Goal: Task Accomplishment & Management: Complete application form

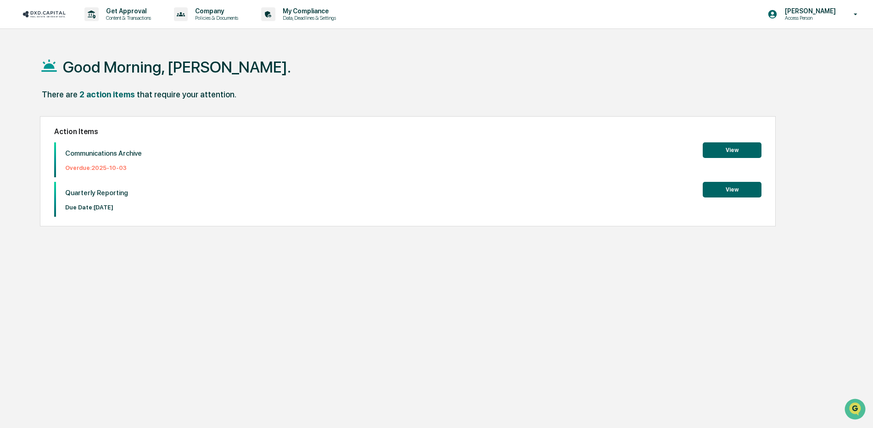
click at [714, 148] on button "View" at bounding box center [732, 150] width 59 height 16
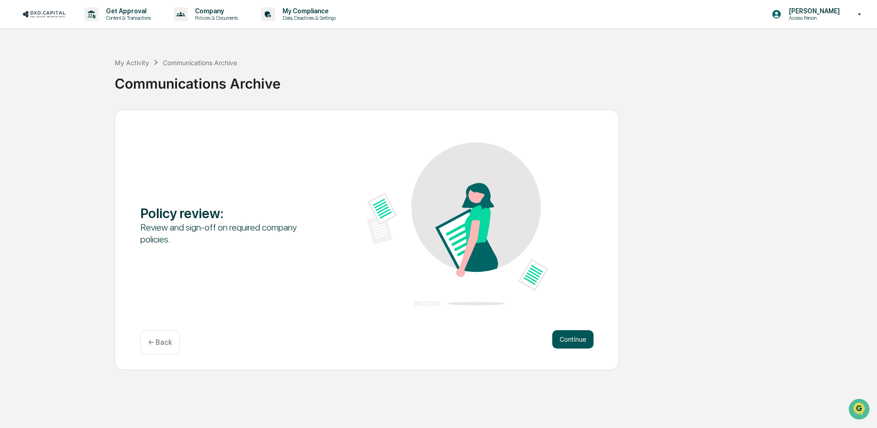
click at [573, 343] on button "Continue" at bounding box center [573, 339] width 41 height 18
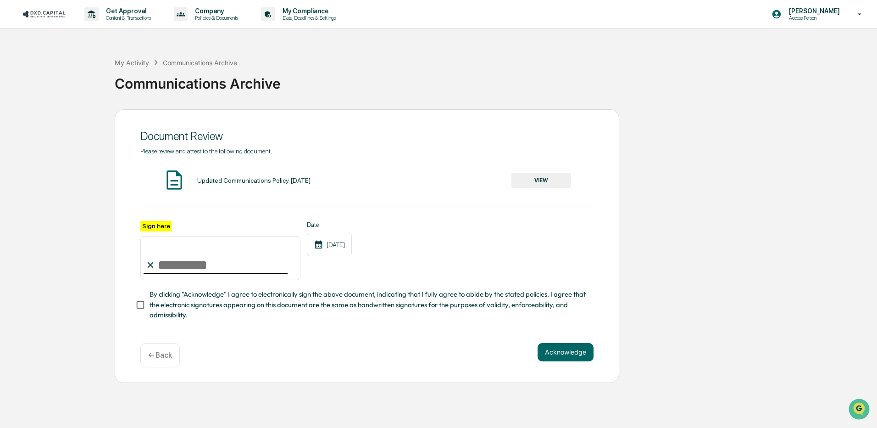
click at [172, 272] on input "Sign here" at bounding box center [220, 258] width 160 height 44
type input "**********"
click at [366, 342] on div "**********" at bounding box center [367, 246] width 505 height 274
click at [582, 360] on button "Acknowledge" at bounding box center [566, 352] width 56 height 18
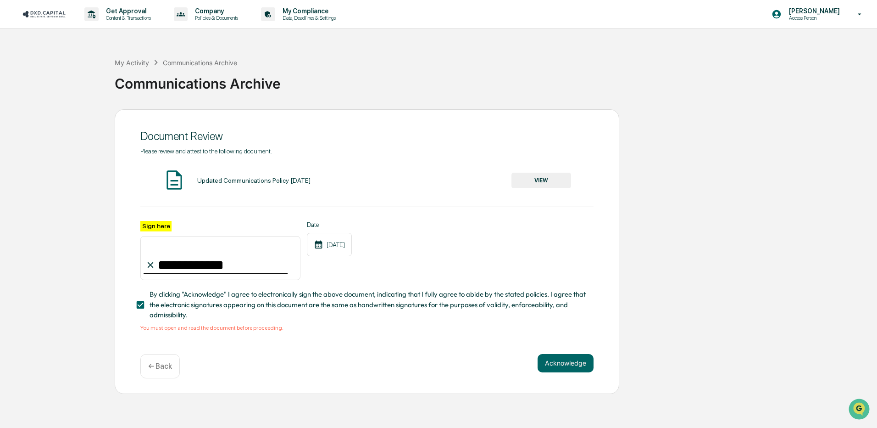
click at [541, 180] on button "VIEW" at bounding box center [542, 181] width 60 height 16
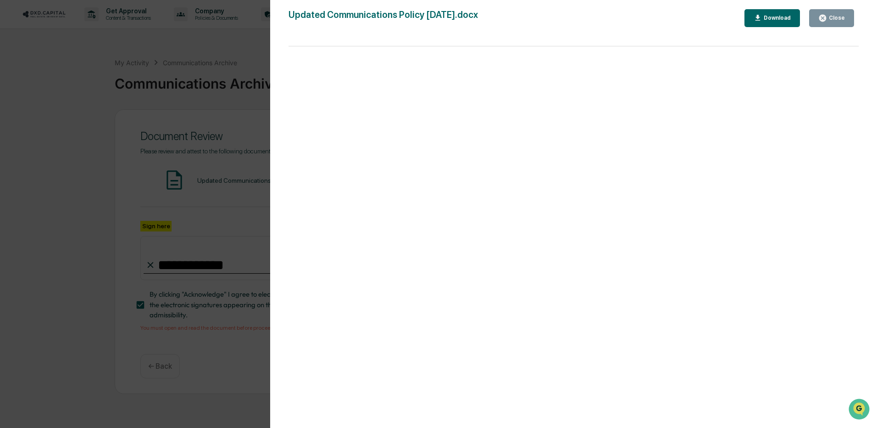
click at [829, 17] on div "Close" at bounding box center [836, 18] width 18 height 6
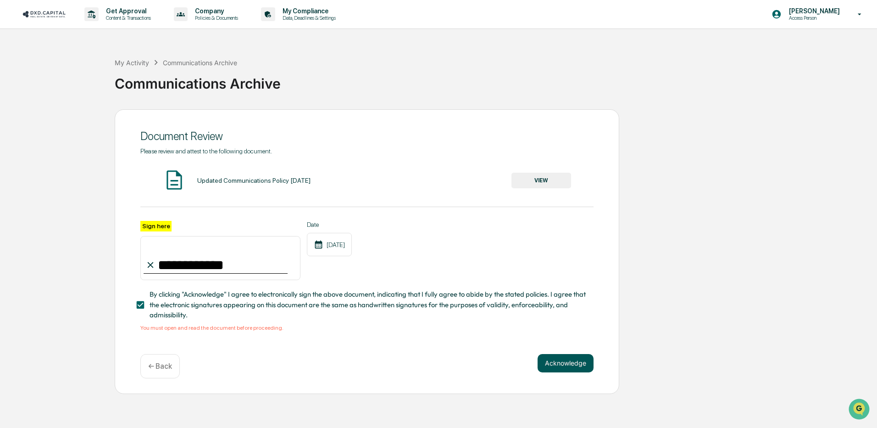
click at [558, 369] on button "Acknowledge" at bounding box center [566, 363] width 56 height 18
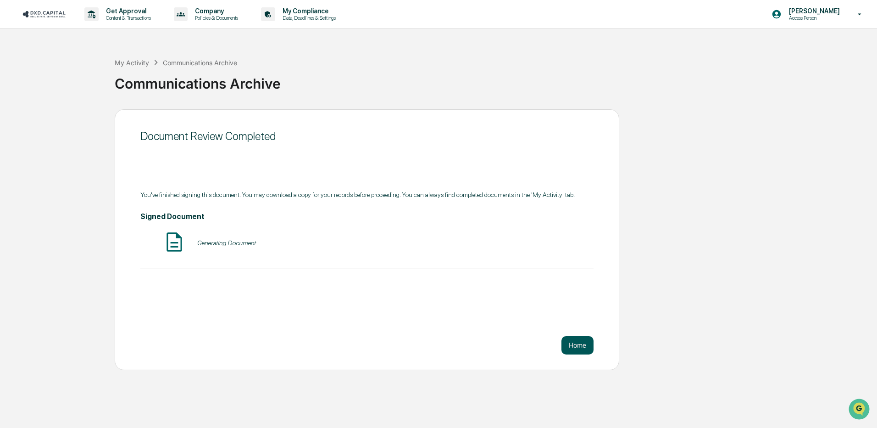
click at [576, 339] on button "Home" at bounding box center [578, 345] width 32 height 18
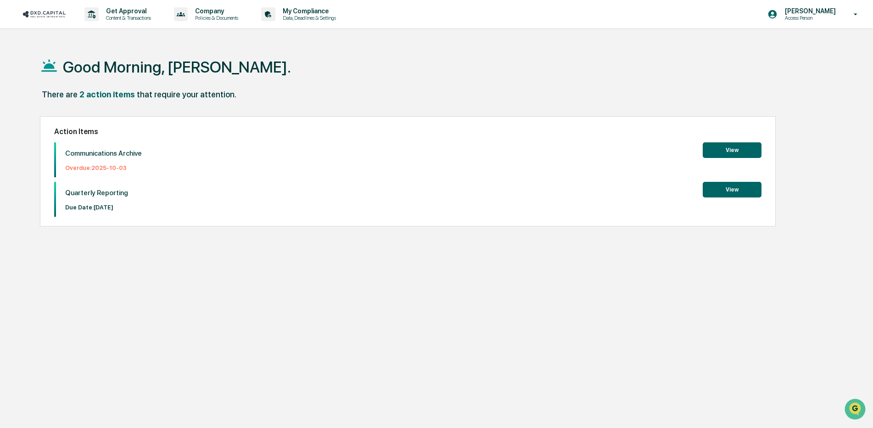
drag, startPoint x: 98, startPoint y: 198, endPoint x: 349, endPoint y: 201, distance: 250.6
click at [98, 198] on div "Quarterly Reporting Due Date: [DATE]" at bounding box center [92, 199] width 72 height 35
click at [743, 186] on button "View" at bounding box center [732, 190] width 59 height 16
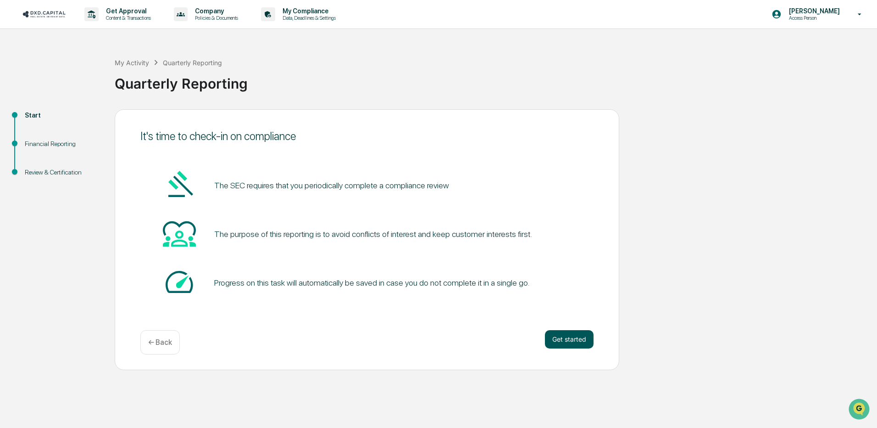
click at [562, 340] on button "Get started" at bounding box center [569, 339] width 49 height 18
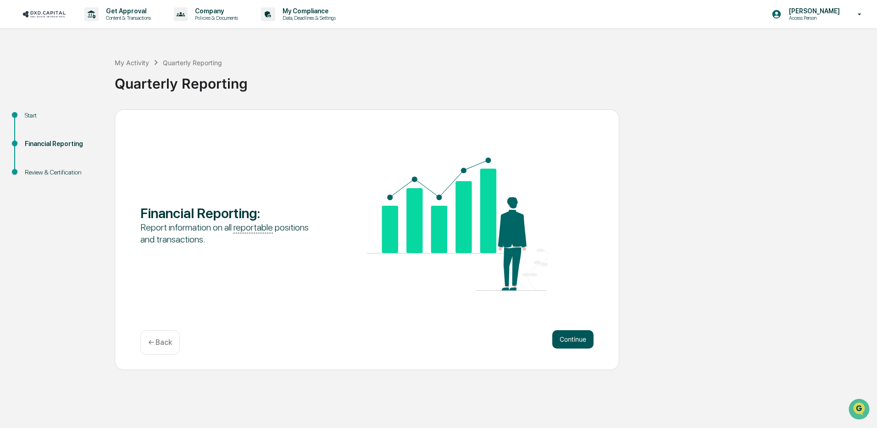
click at [567, 341] on button "Continue" at bounding box center [573, 339] width 41 height 18
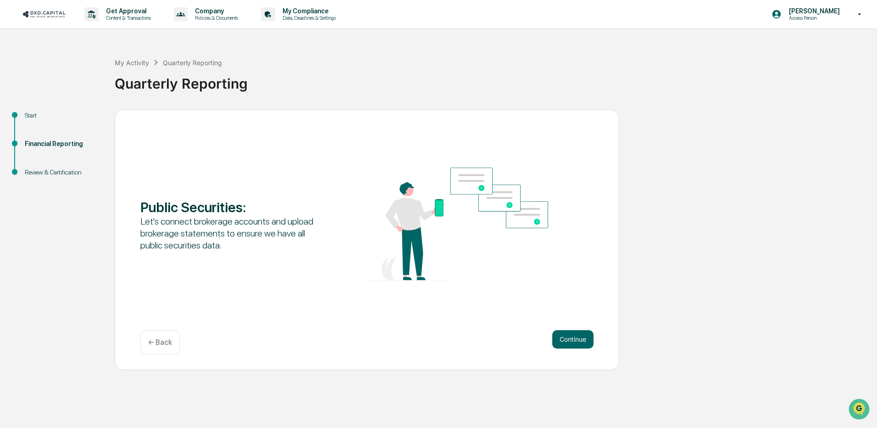
click at [567, 341] on button "Continue" at bounding box center [573, 339] width 41 height 18
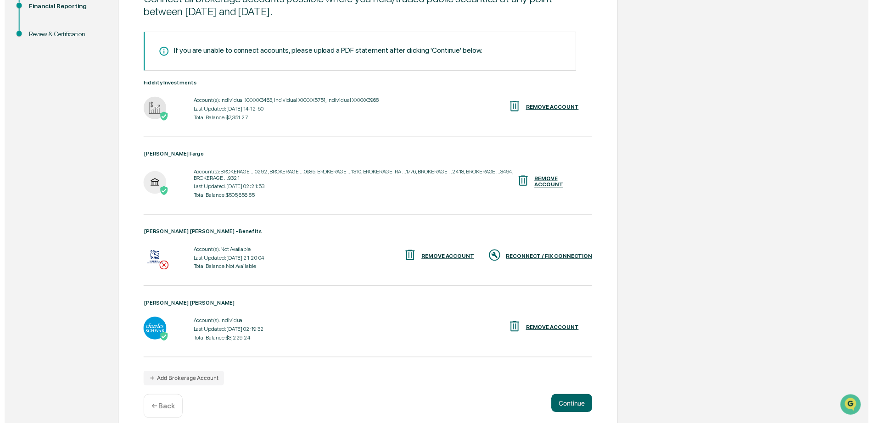
scroll to position [148, 0]
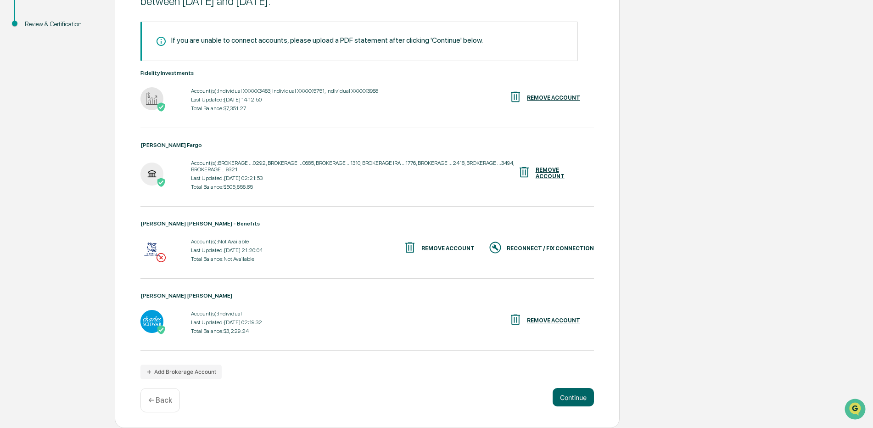
click at [564, 246] on div "RECONNECT / FIX CONNECTION" at bounding box center [550, 248] width 87 height 6
click at [584, 397] on button "Continue" at bounding box center [573, 397] width 41 height 18
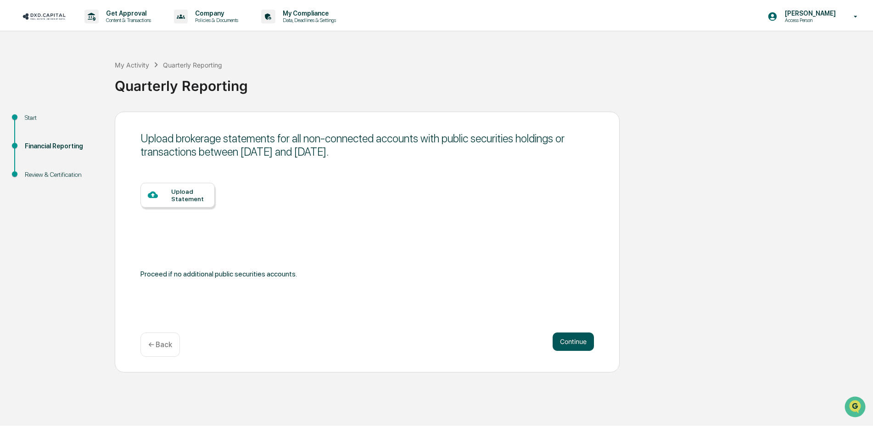
scroll to position [0, 0]
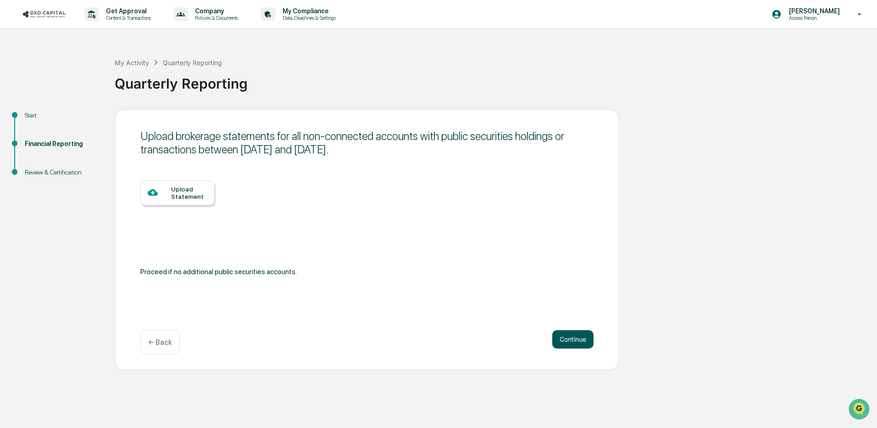
click at [568, 339] on button "Continue" at bounding box center [573, 339] width 41 height 18
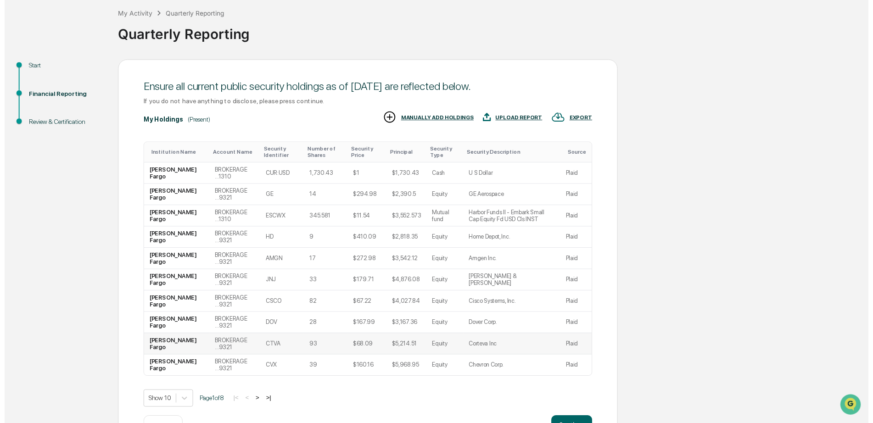
scroll to position [81, 0]
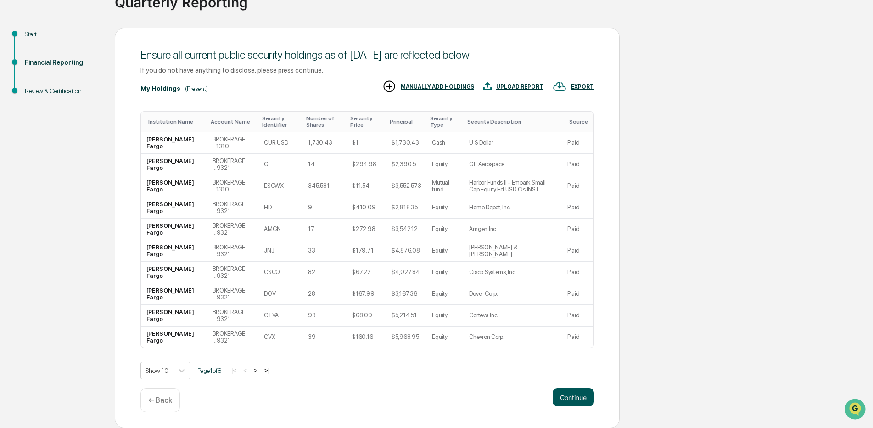
click at [575, 395] on button "Continue" at bounding box center [573, 397] width 41 height 18
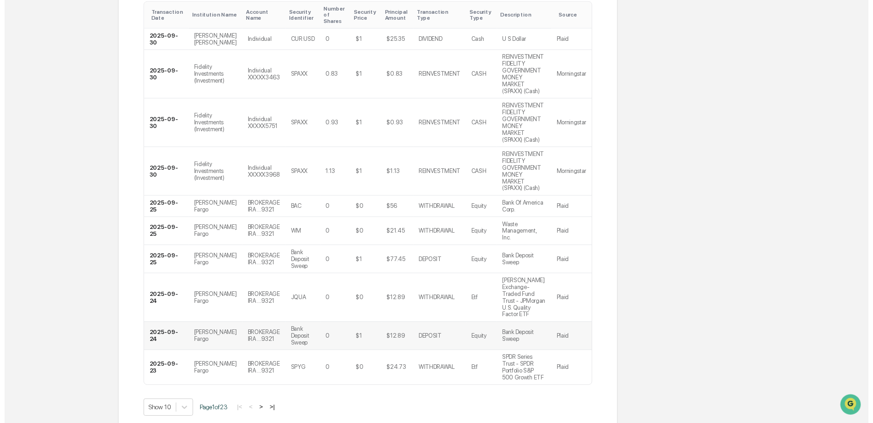
scroll to position [184, 0]
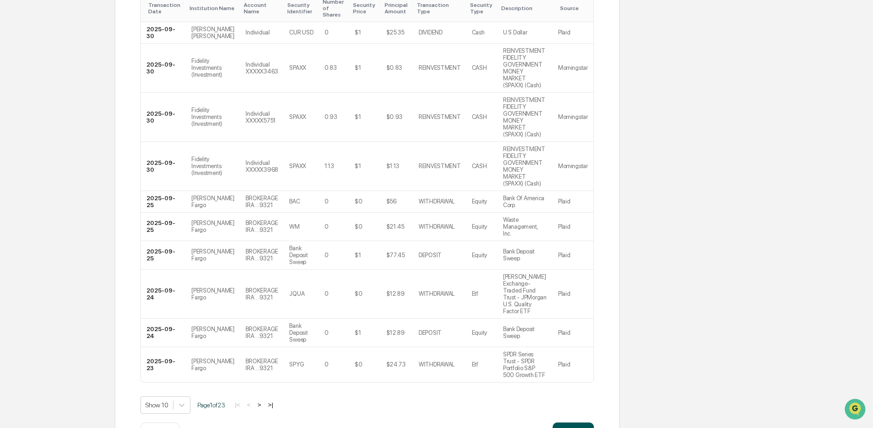
click at [570, 422] on button "Continue" at bounding box center [573, 431] width 41 height 18
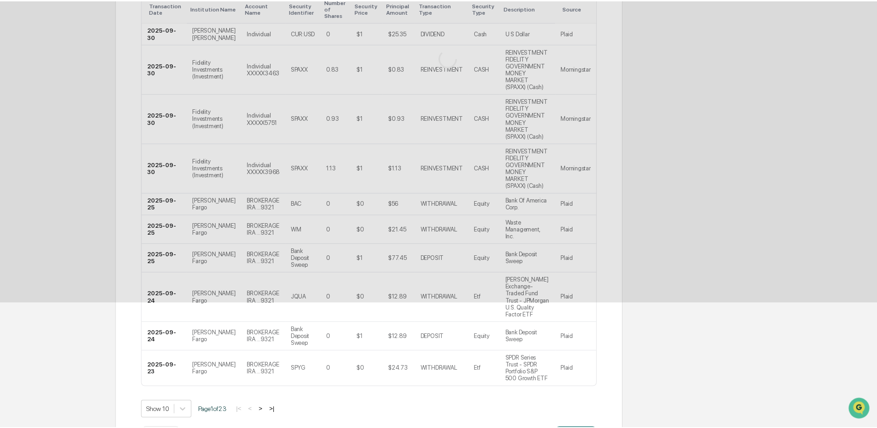
scroll to position [0, 0]
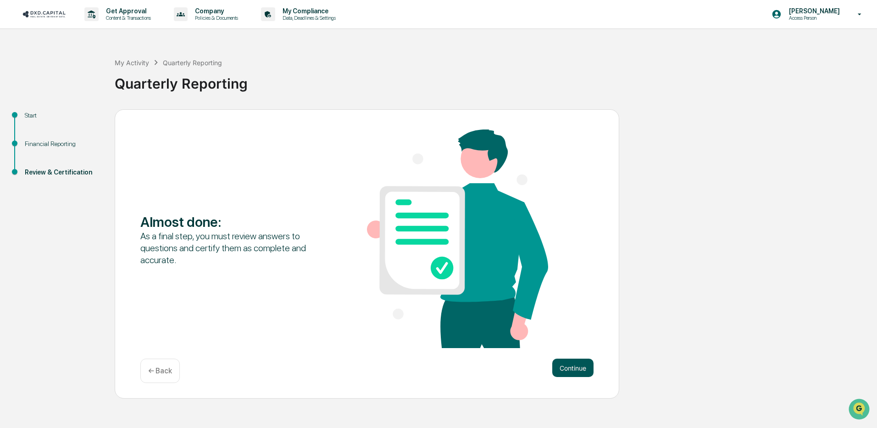
click at [581, 367] on button "Continue" at bounding box center [573, 367] width 41 height 18
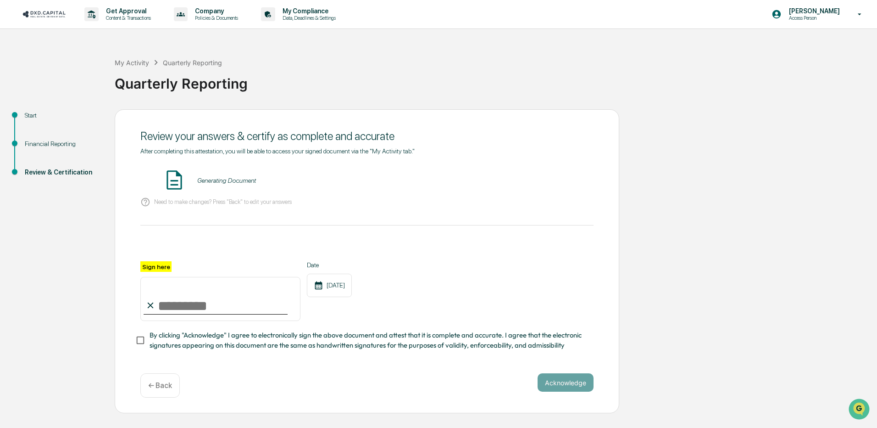
click at [173, 312] on input "Sign here" at bounding box center [220, 299] width 160 height 44
type input "**********"
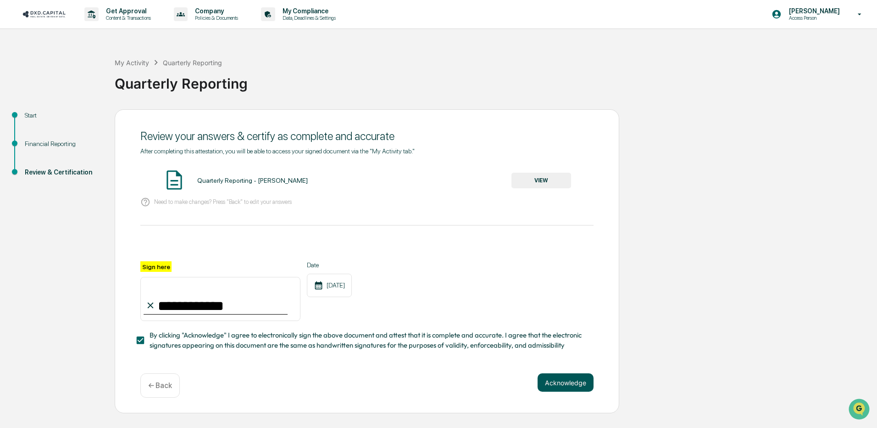
click at [556, 386] on button "Acknowledge" at bounding box center [566, 382] width 56 height 18
drag, startPoint x: 573, startPoint y: 397, endPoint x: 464, endPoint y: 351, distance: 118.3
click at [573, 397] on button "Acknowledge" at bounding box center [566, 393] width 56 height 18
click at [541, 178] on button "VIEW" at bounding box center [542, 181] width 60 height 16
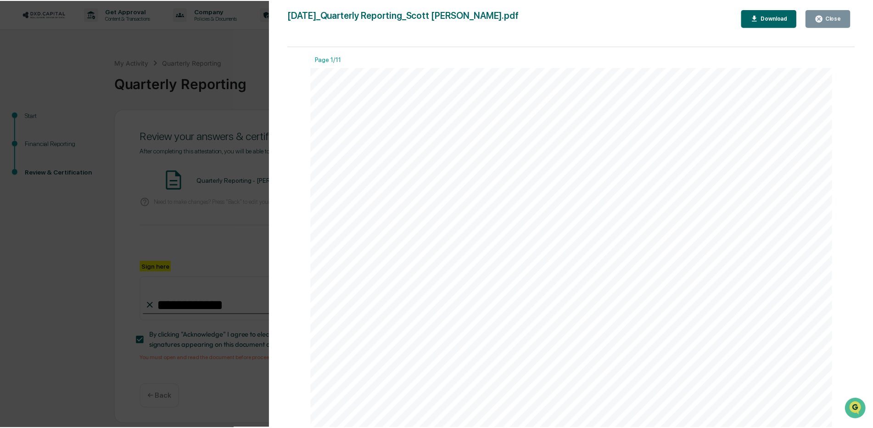
scroll to position [2571, 0]
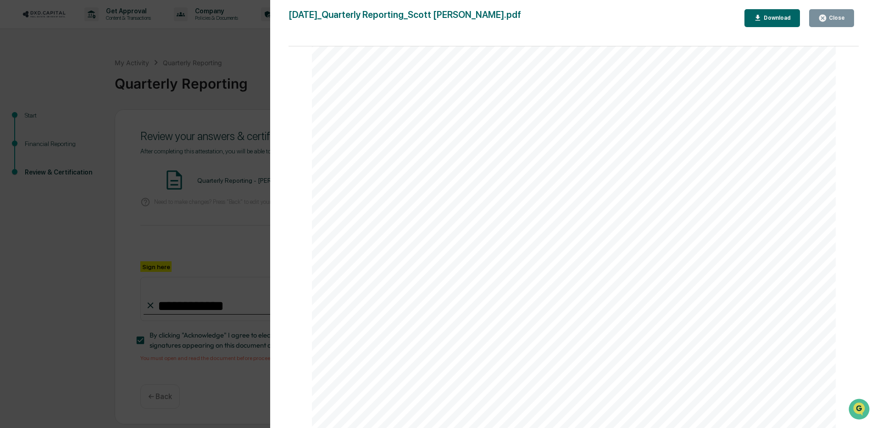
click at [834, 20] on div "Close" at bounding box center [836, 18] width 18 height 6
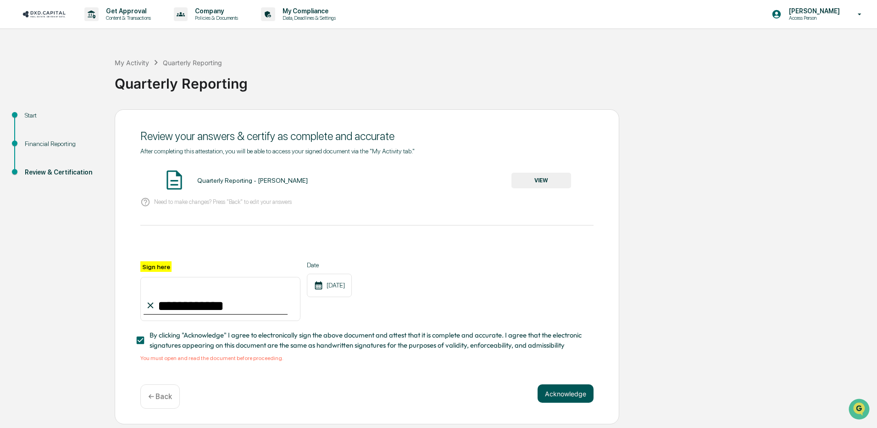
click at [566, 395] on button "Acknowledge" at bounding box center [566, 393] width 56 height 18
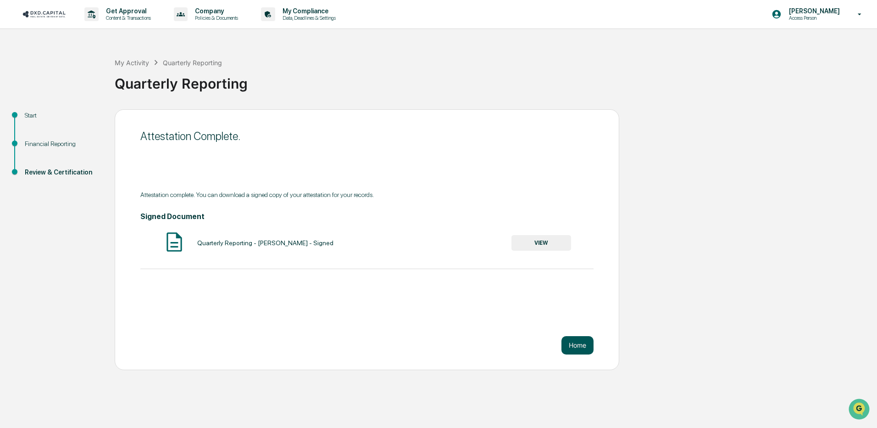
click at [572, 346] on button "Home" at bounding box center [578, 345] width 32 height 18
